Goal: Complete application form

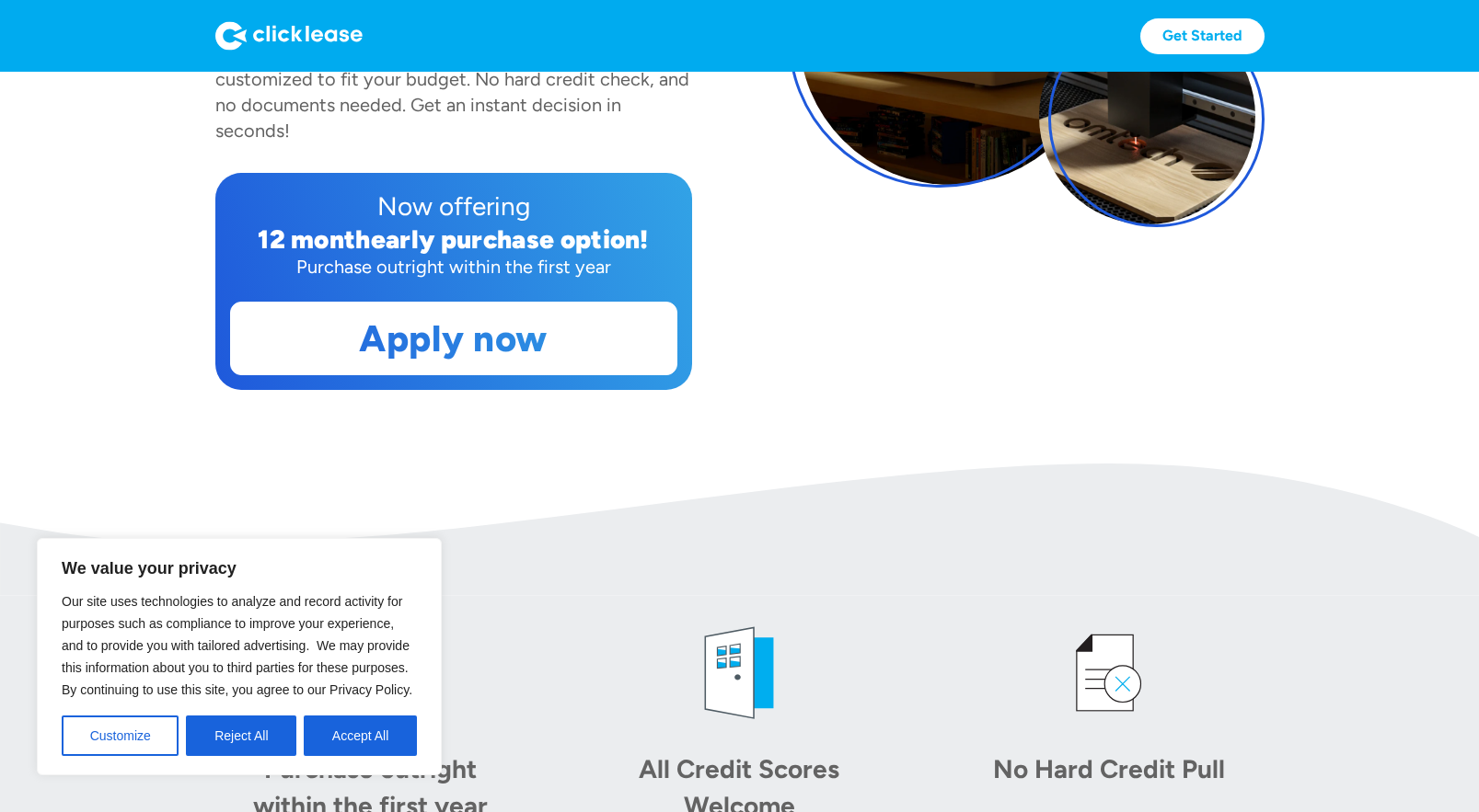
scroll to position [397, 0]
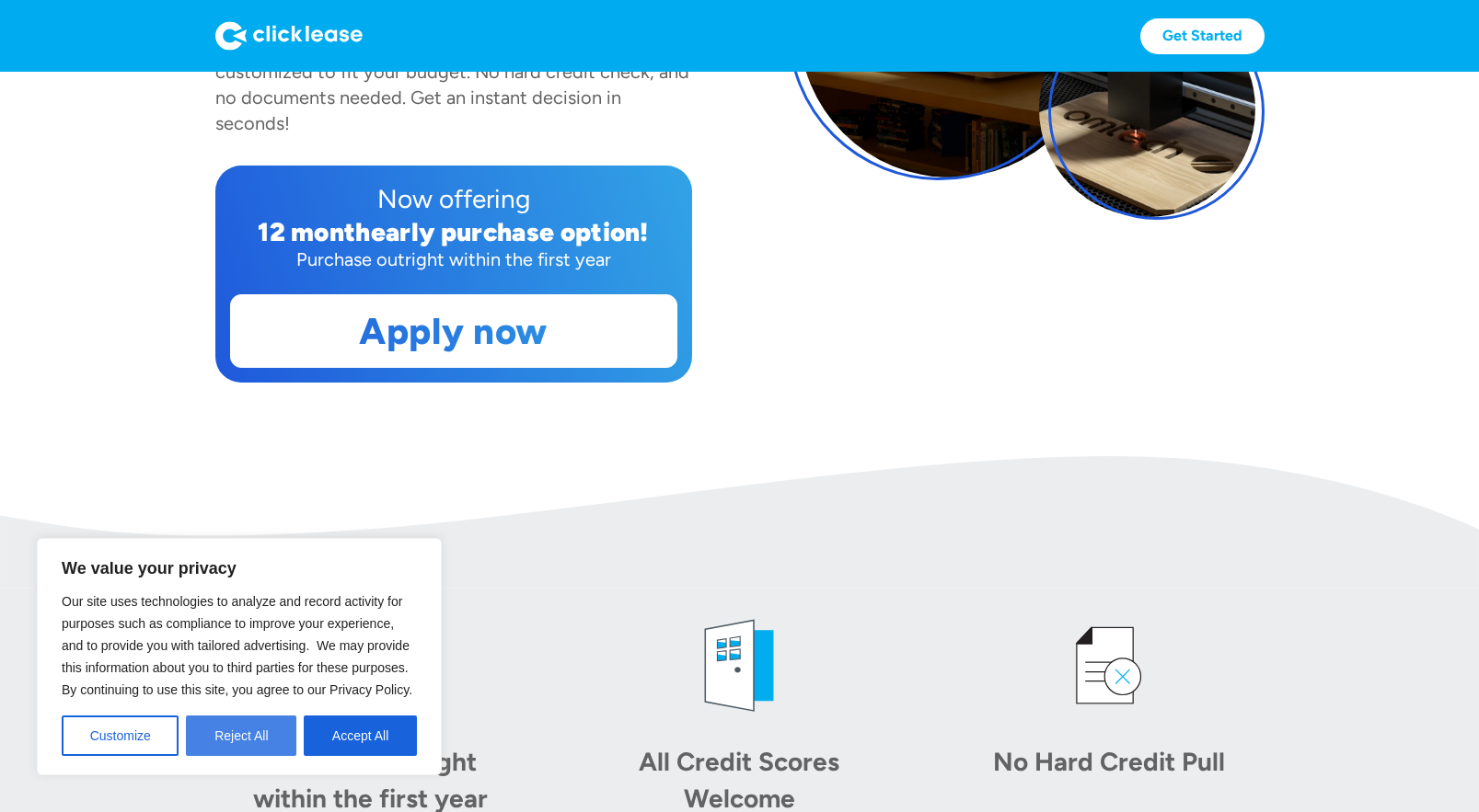
click at [279, 733] on button "Reject All" at bounding box center [241, 735] width 110 height 40
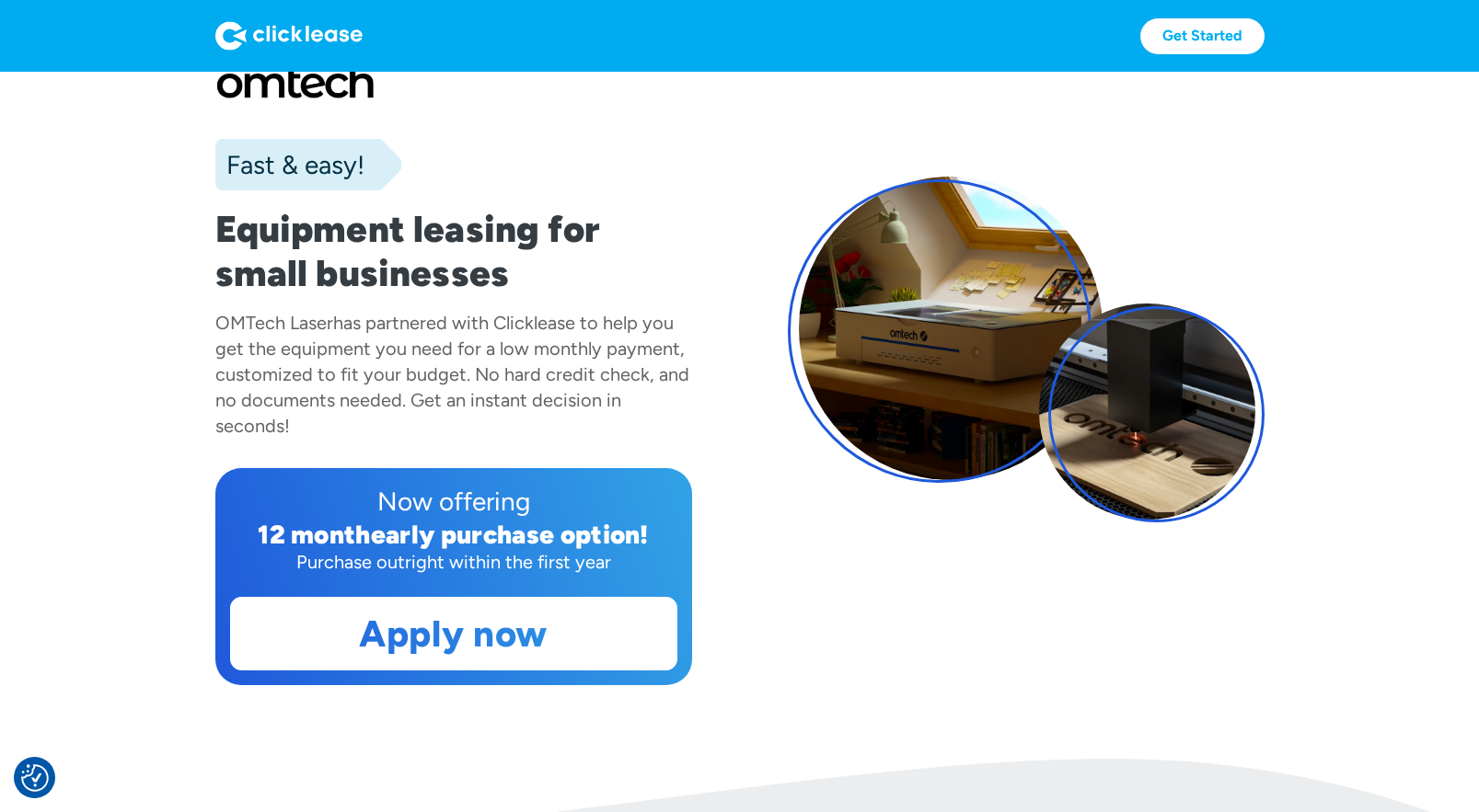
scroll to position [0, 0]
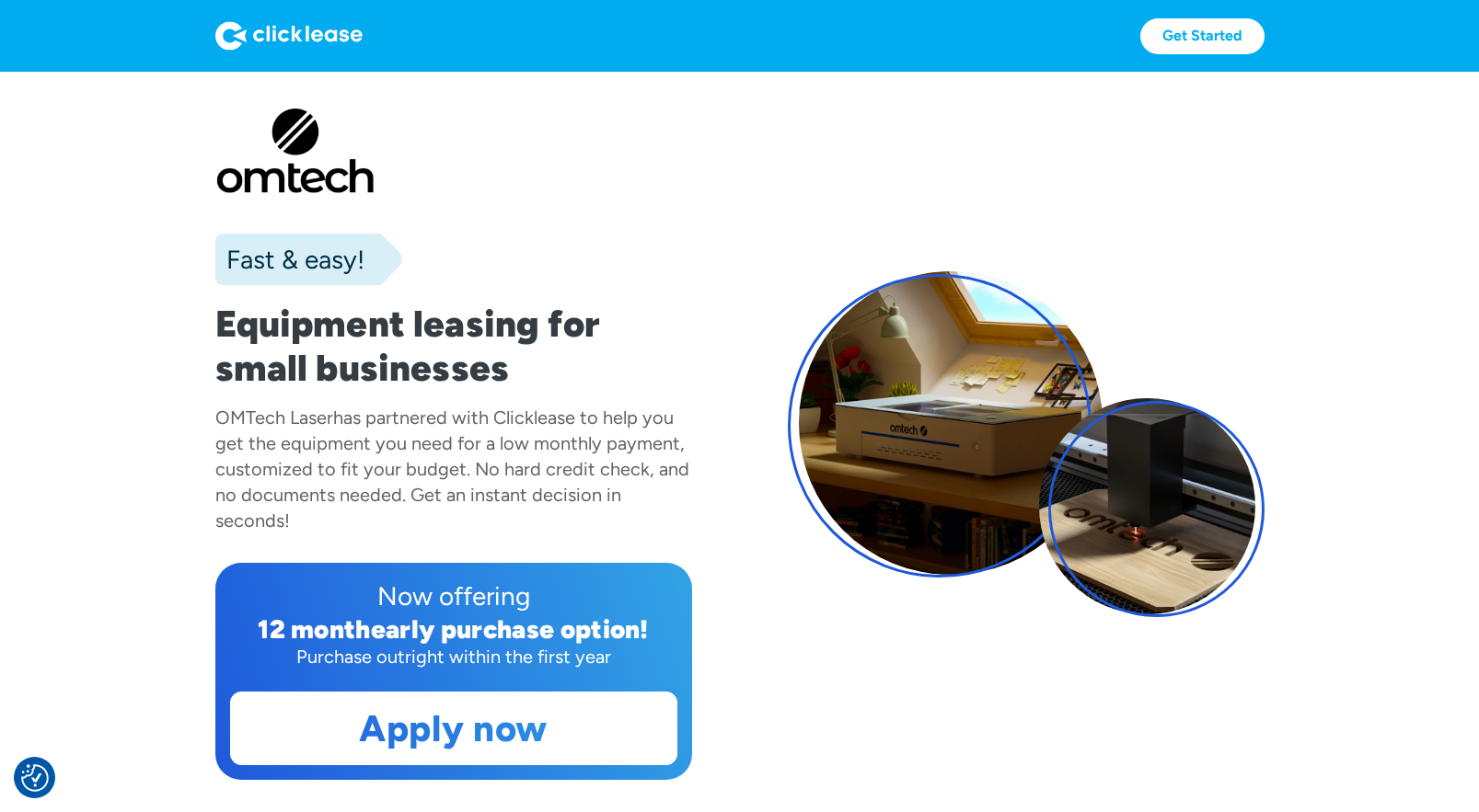
click at [337, 31] on img at bounding box center [289, 36] width 148 height 29
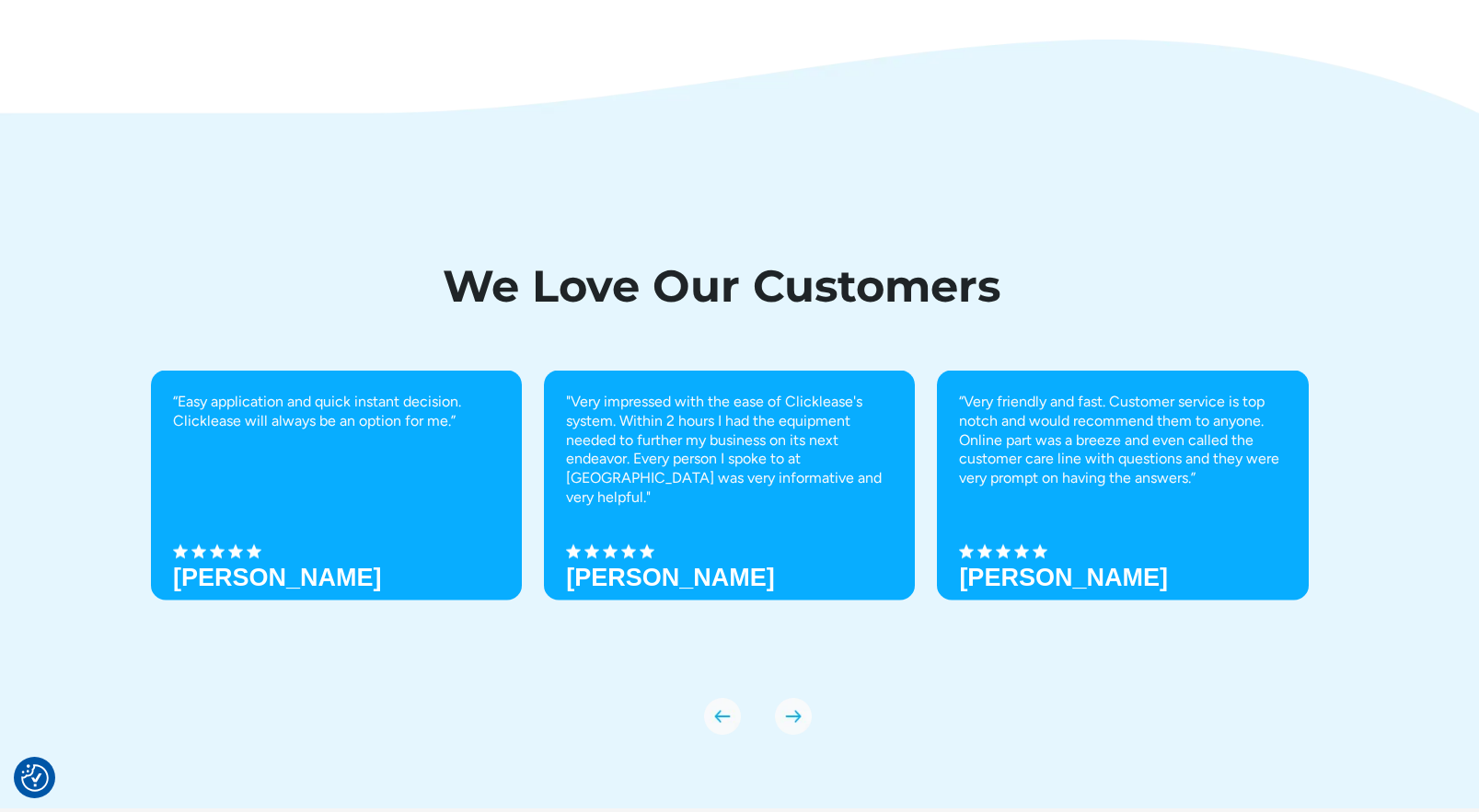
scroll to position [6381, 0]
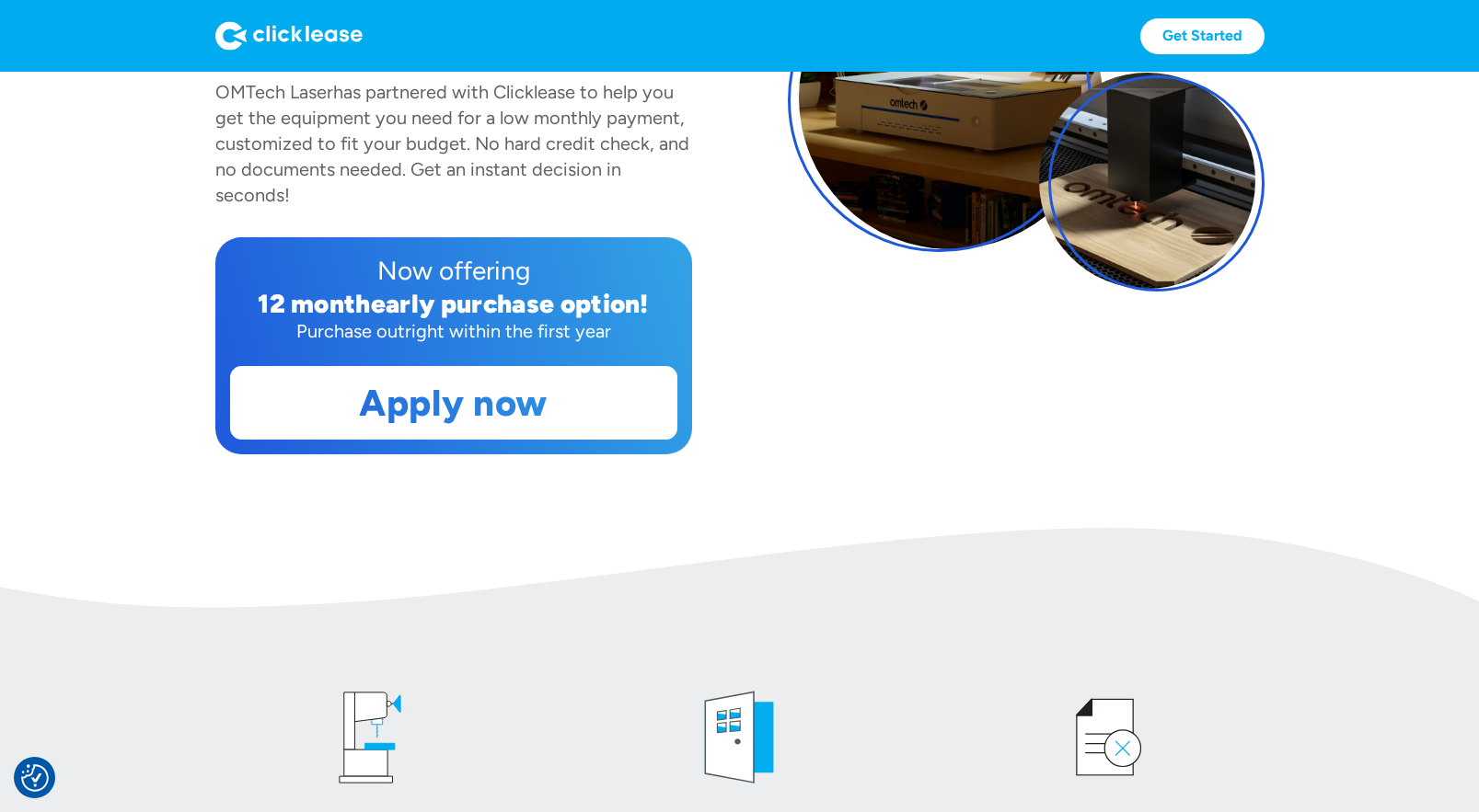
scroll to position [423, 0]
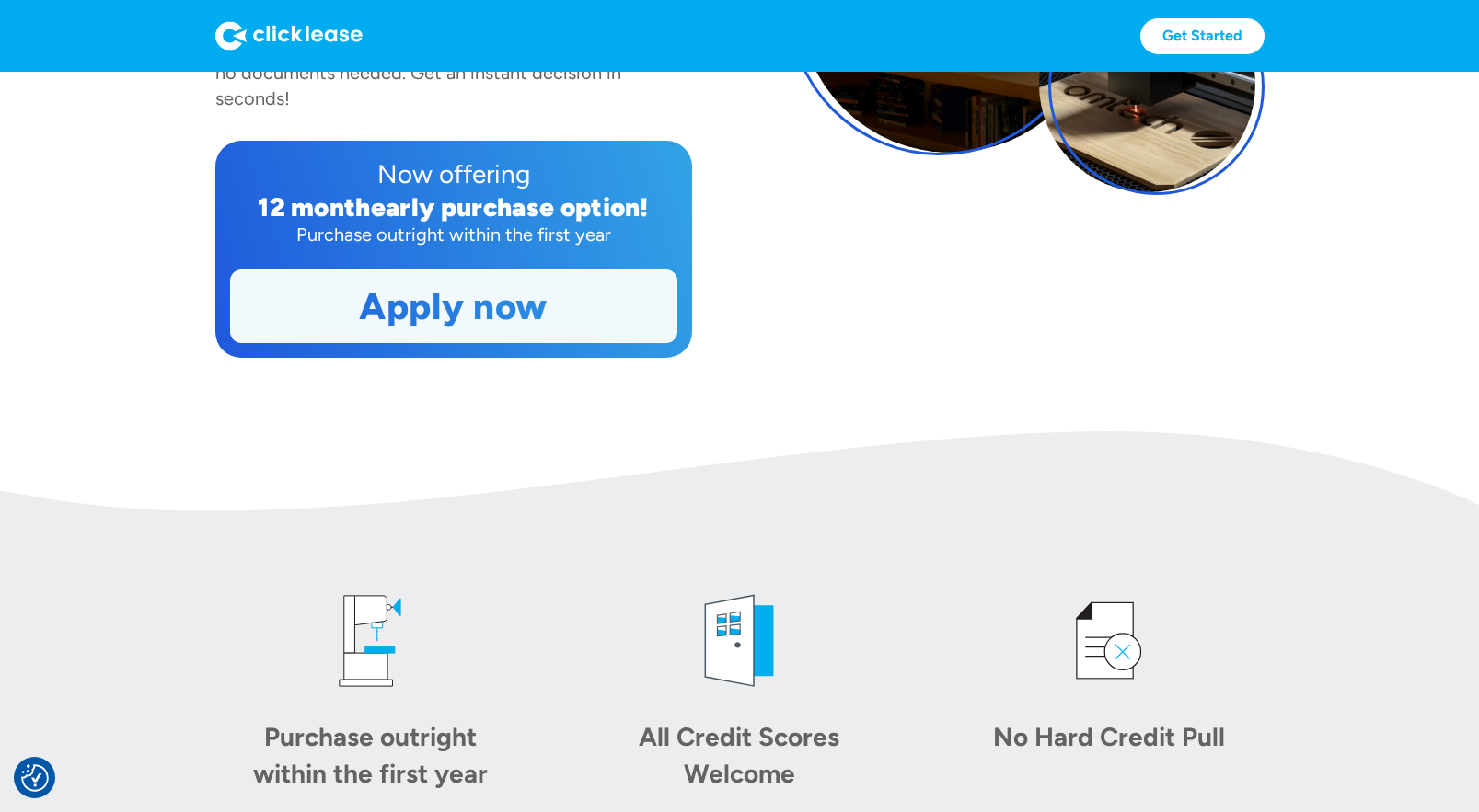
click at [490, 307] on link "Apply now" at bounding box center [453, 306] width 445 height 72
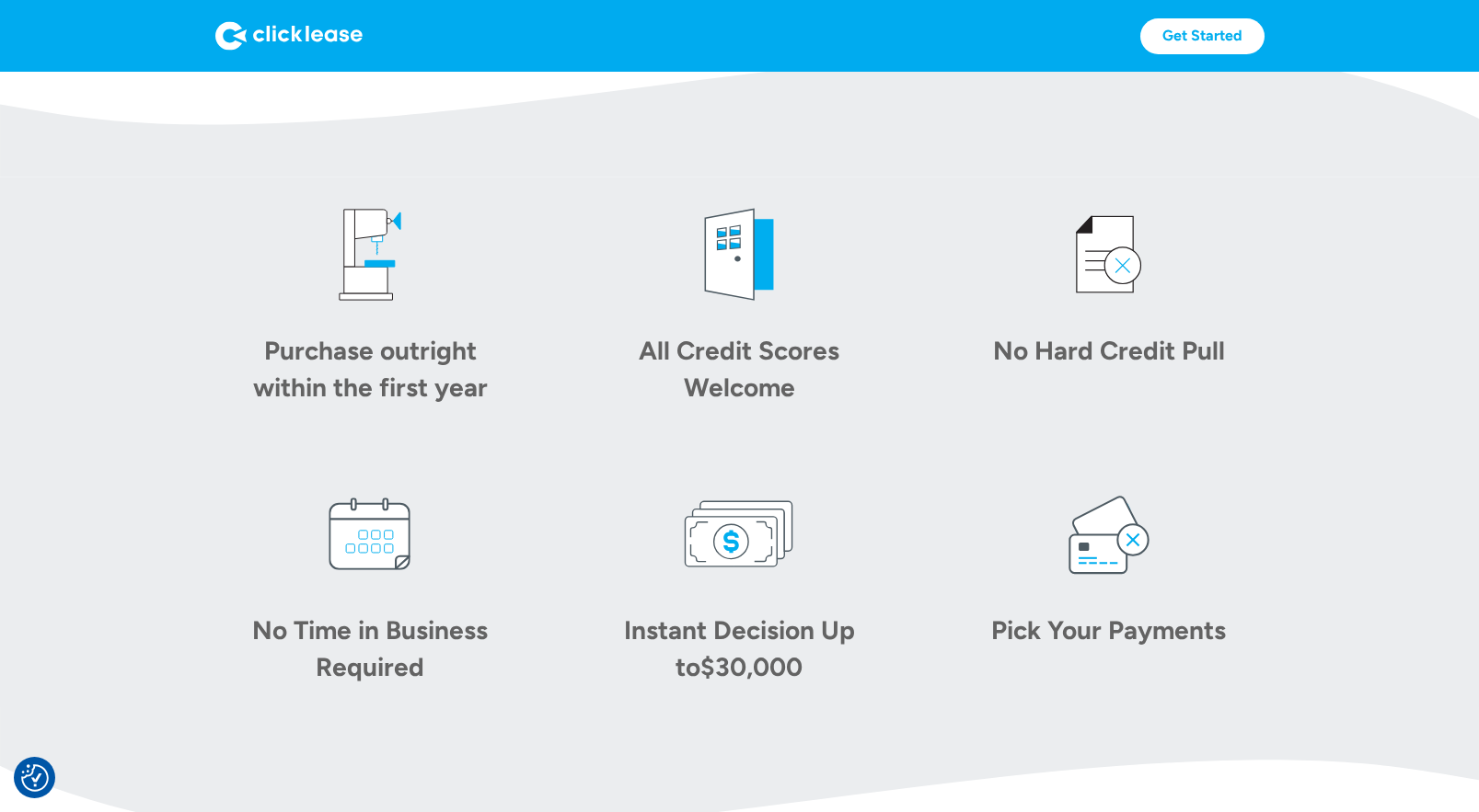
scroll to position [916, 0]
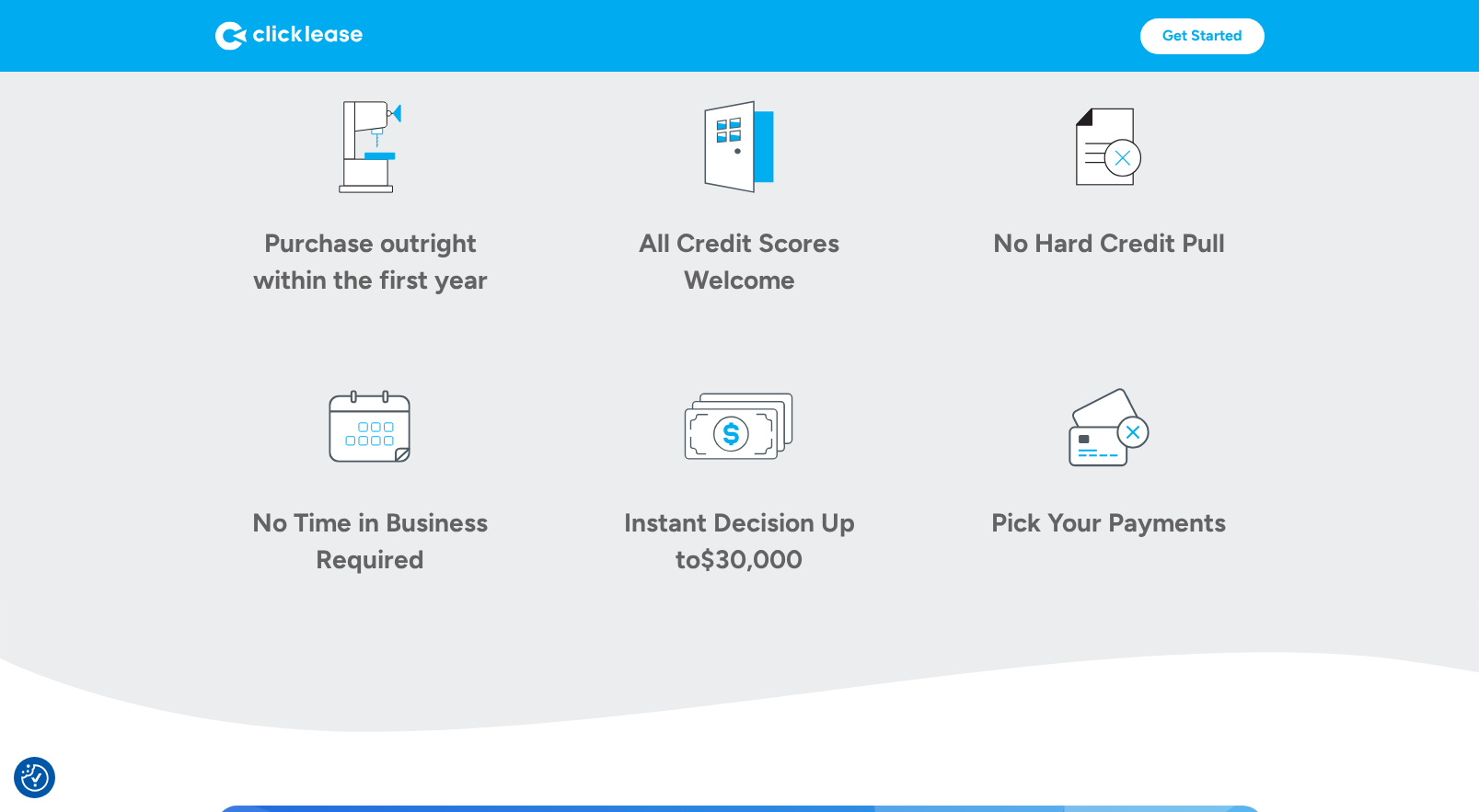
click at [376, 175] on img at bounding box center [370, 147] width 110 height 110
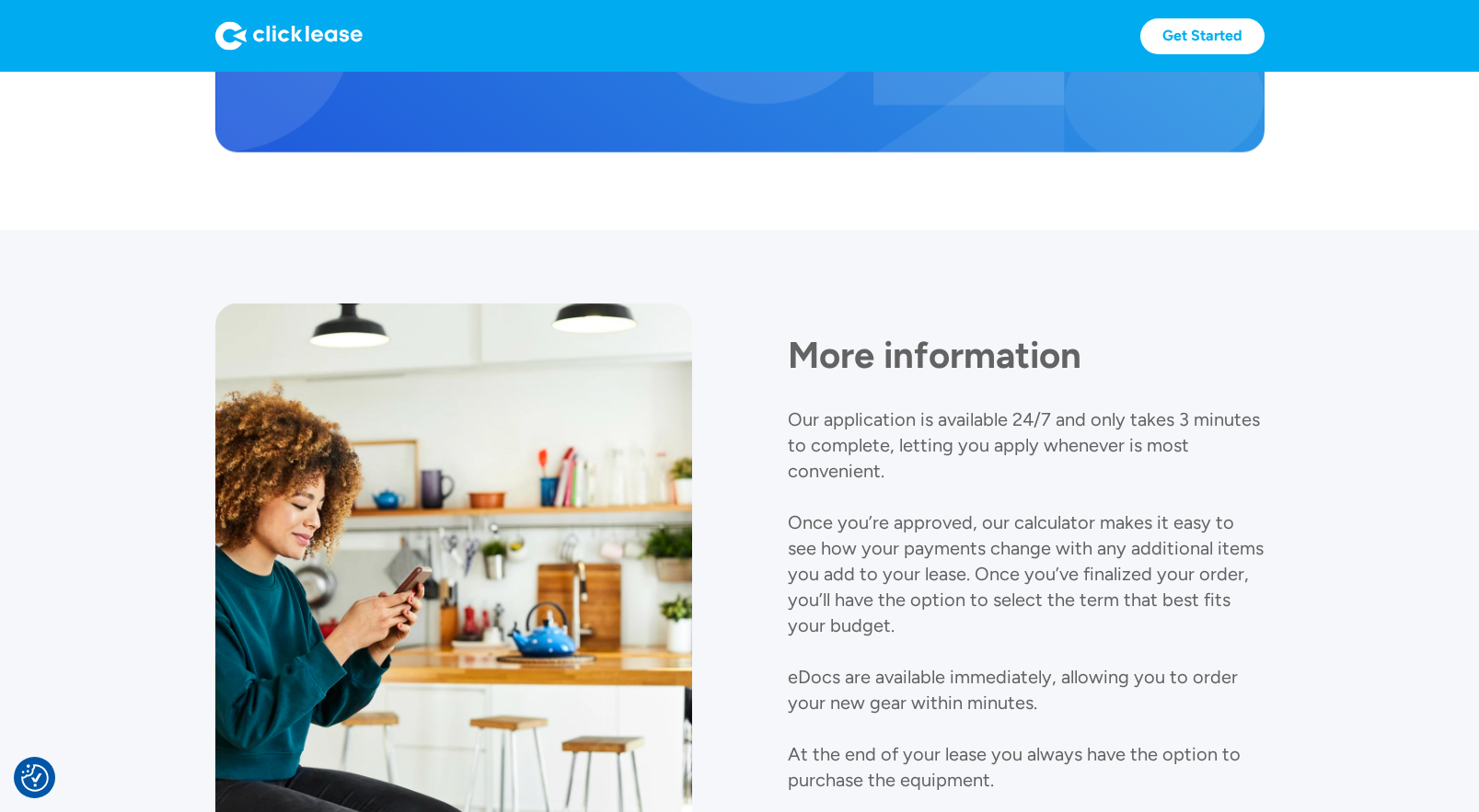
scroll to position [2012, 0]
